Goal: Information Seeking & Learning: Learn about a topic

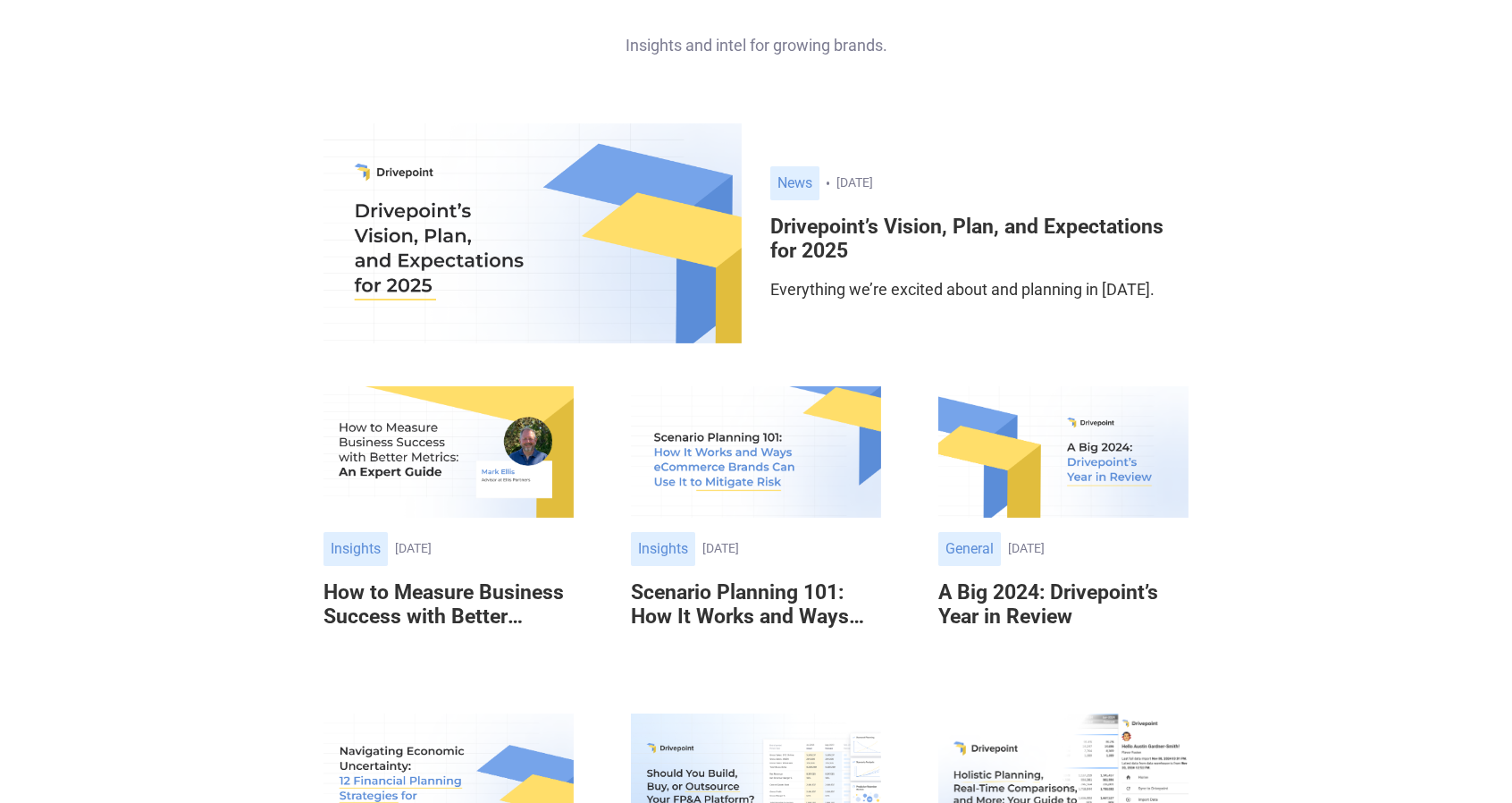
scroll to position [179, 0]
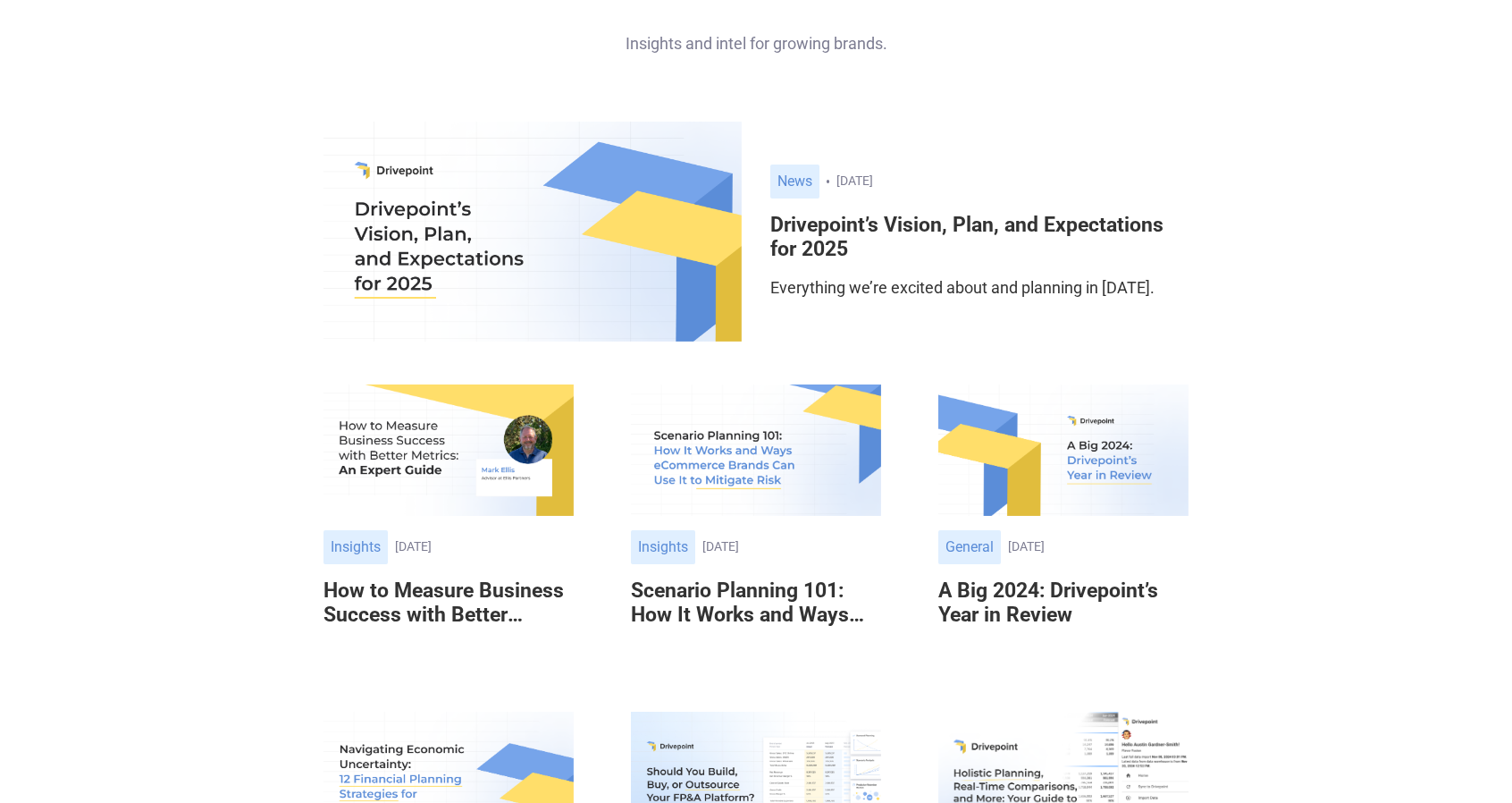
click at [765, 550] on div "[DATE]" at bounding box center [792, 547] width 179 height 16
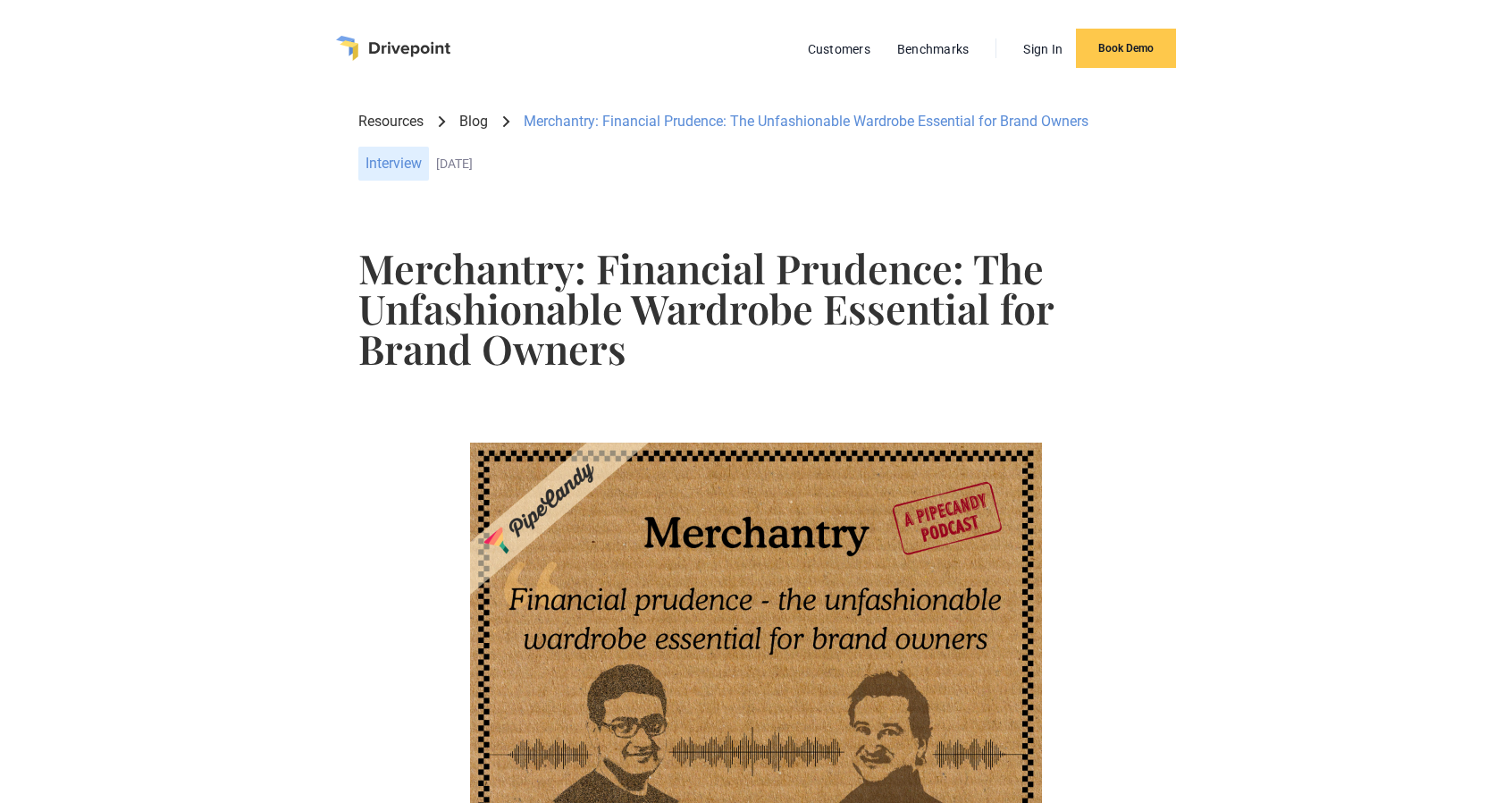
click at [408, 168] on div "Interview" at bounding box center [393, 164] width 71 height 34
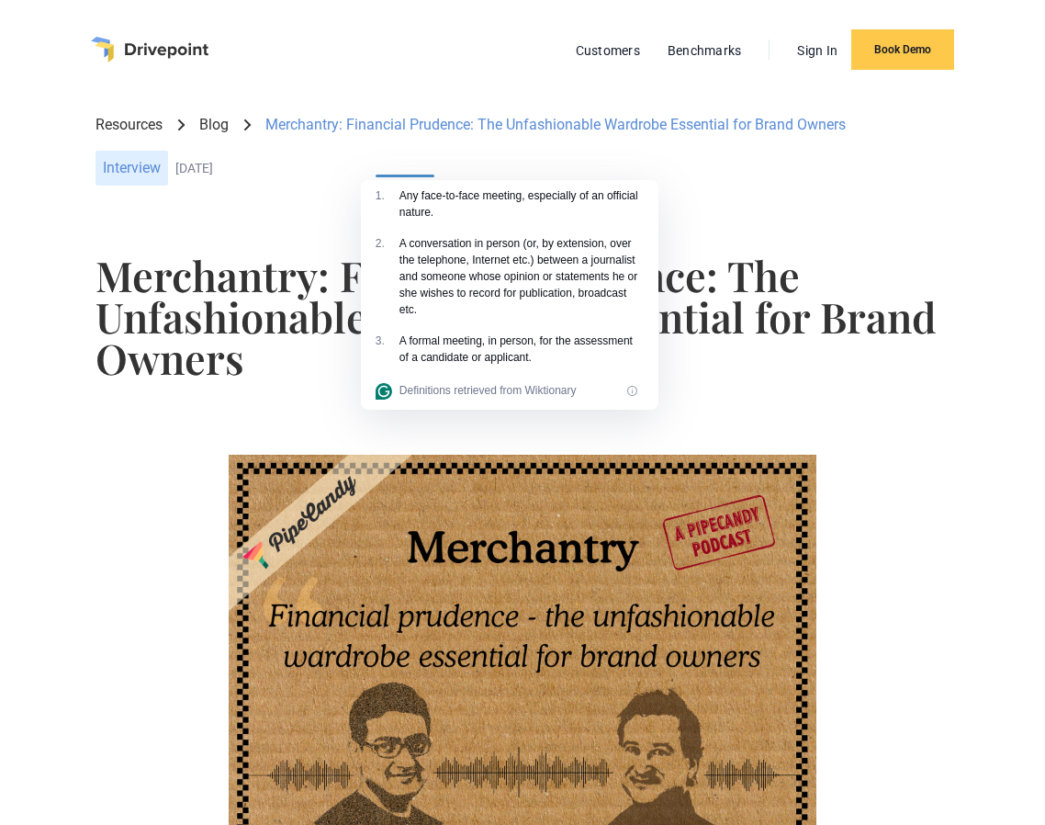
click at [813, 335] on h1 "Merchantry: Financial Prudence: The Unfashionable Wardrobe Essential for Brand …" at bounding box center [523, 316] width 854 height 124
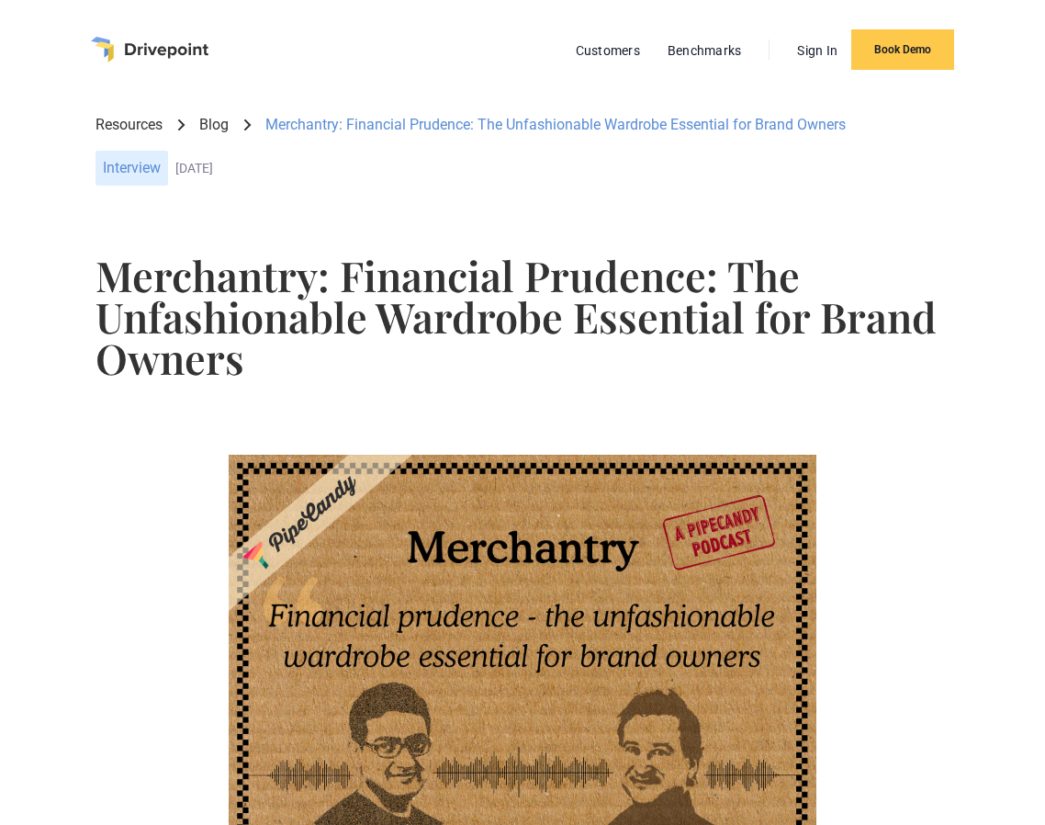
drag, startPoint x: 178, startPoint y: 165, endPoint x: 288, endPoint y: 175, distance: 109.7
click at [288, 175] on div "January 17, 2023" at bounding box center [562, 169] width 774 height 16
